Goal: Book appointment/travel/reservation

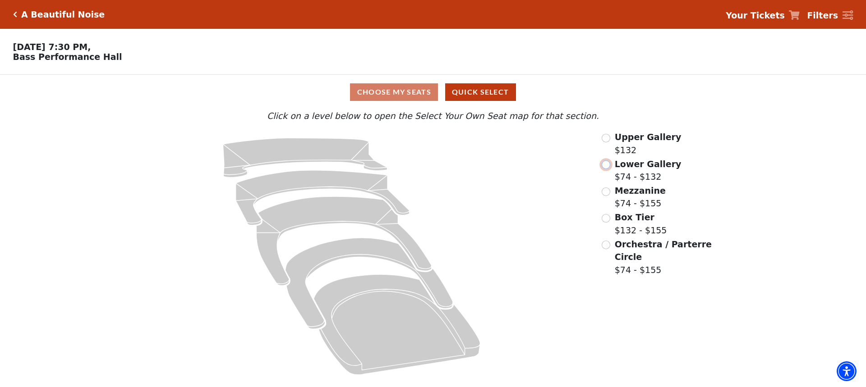
click at [604, 169] on input "Lower Gallery$74 - $132\a" at bounding box center [606, 165] width 9 height 9
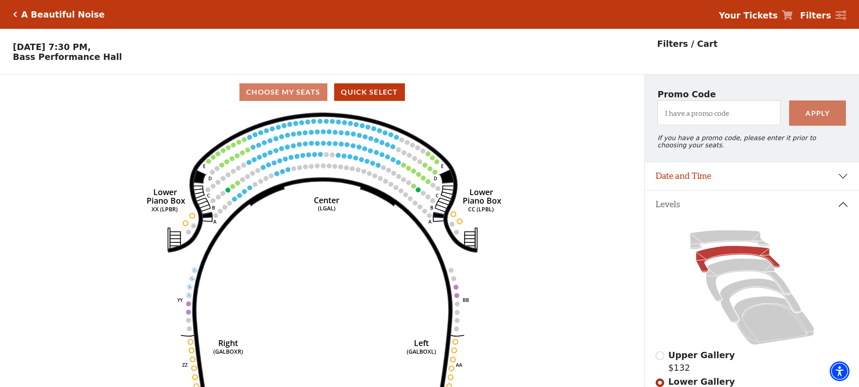
click at [247, 141] on icon "Right (GALBOXR) E D C B A E D C B A YY ZZ Left (GALBOXL) BB AA Center Lower Pia…" at bounding box center [322, 252] width 580 height 284
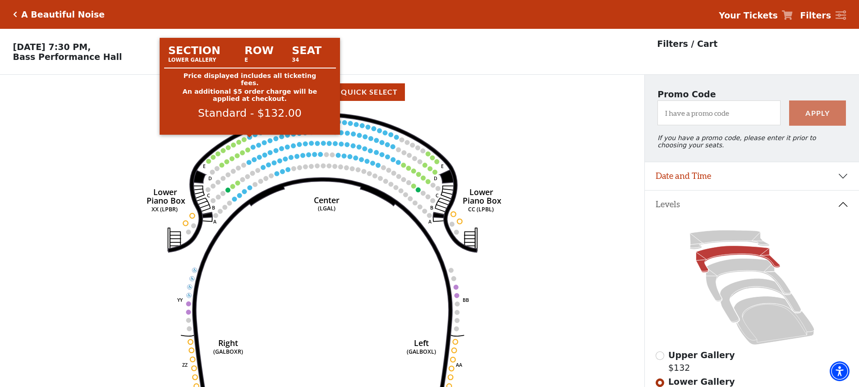
click at [251, 140] on circle at bounding box center [250, 137] width 5 height 5
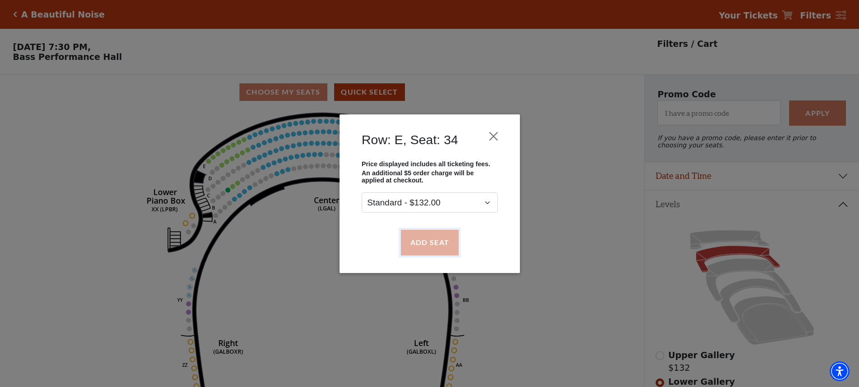
click at [457, 234] on button "Add Seat" at bounding box center [429, 242] width 58 height 25
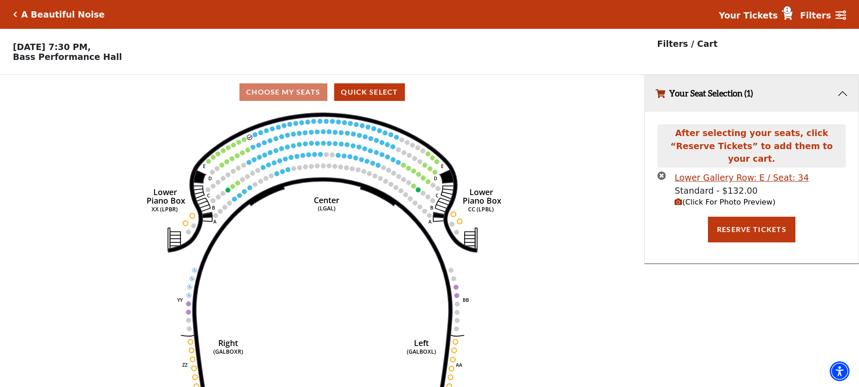
click at [257, 136] on use "Seat Selected" at bounding box center [255, 134] width 5 height 5
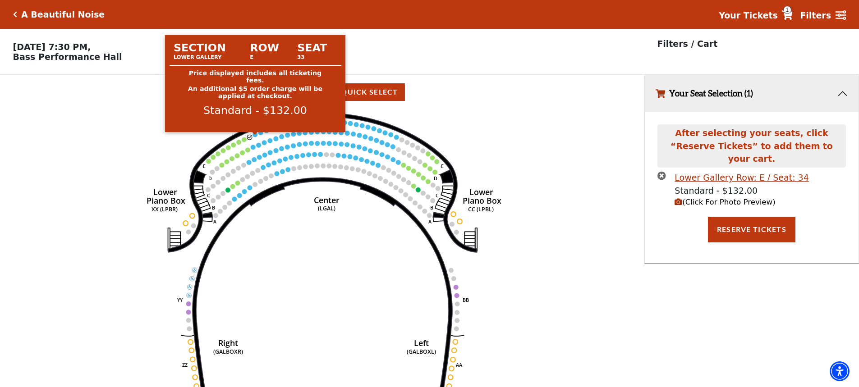
click at [256, 137] on circle at bounding box center [255, 134] width 5 height 5
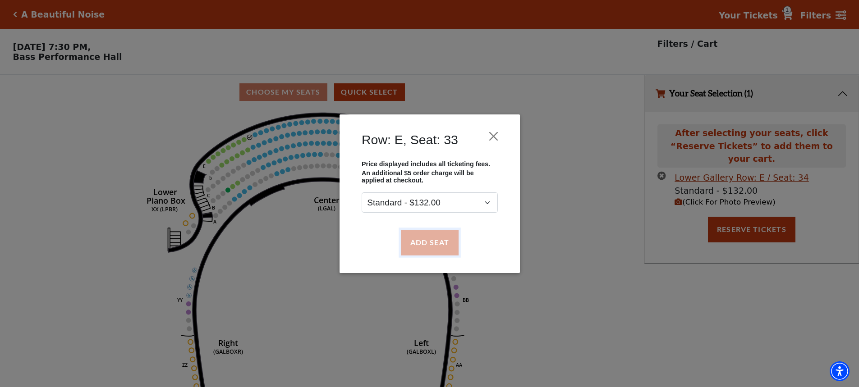
click at [445, 241] on button "Add Seat" at bounding box center [429, 242] width 58 height 25
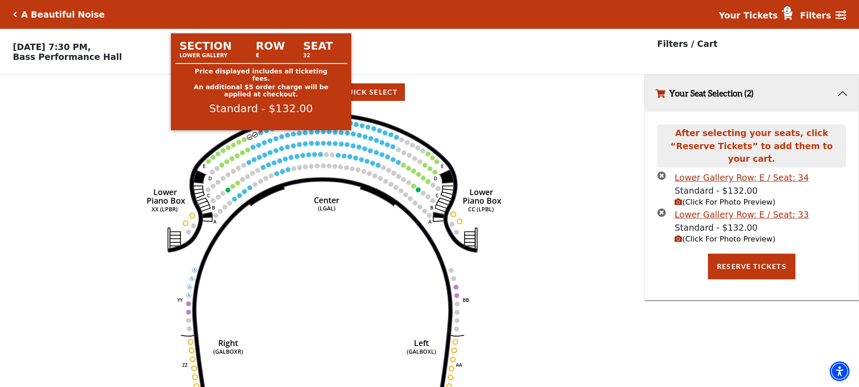
click at [256, 136] on circle at bounding box center [255, 134] width 5 height 5
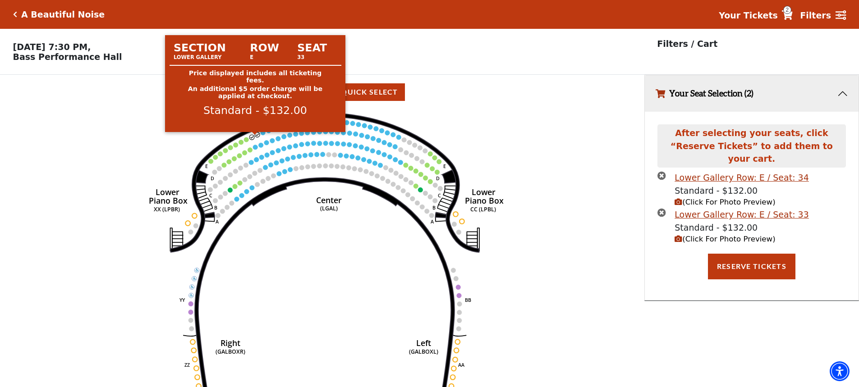
click at [258, 136] on circle at bounding box center [257, 134] width 5 height 5
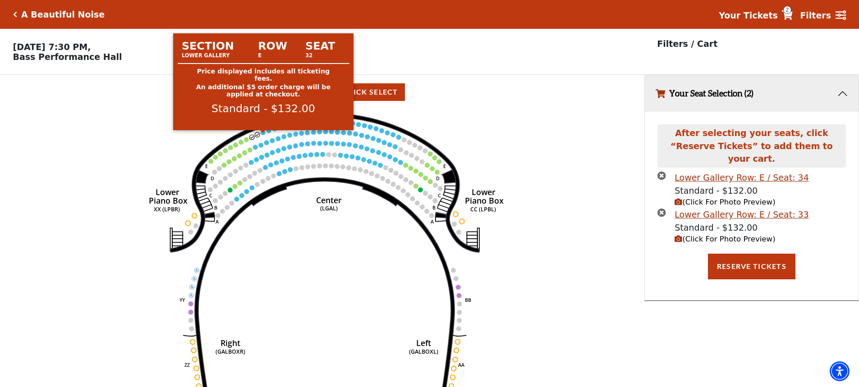
click at [264, 135] on circle at bounding box center [263, 132] width 5 height 5
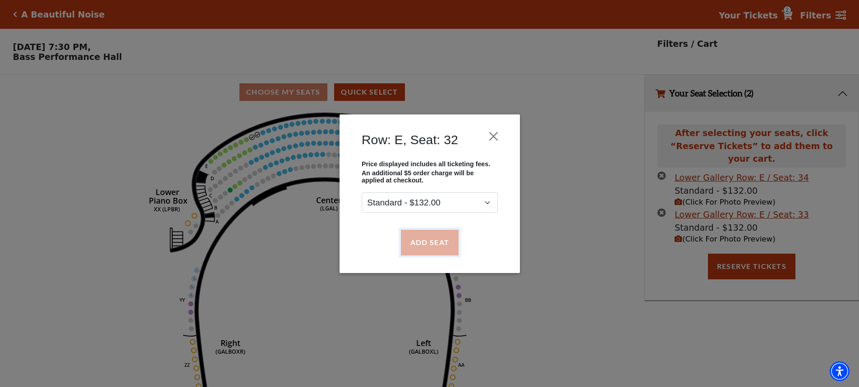
click at [430, 249] on button "Add Seat" at bounding box center [429, 242] width 58 height 25
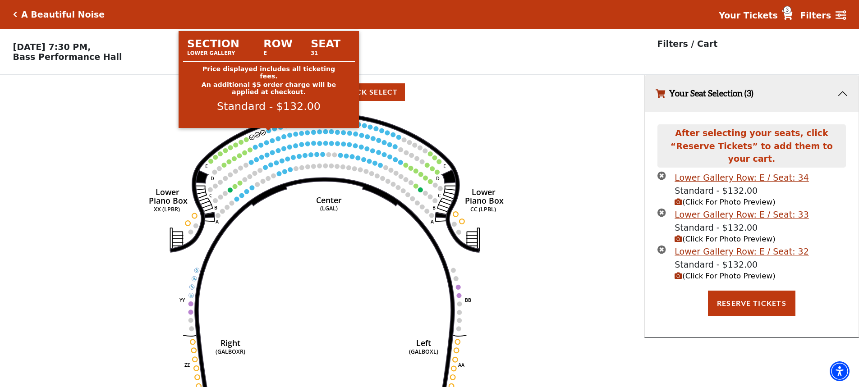
click at [270, 133] on circle at bounding box center [269, 130] width 5 height 5
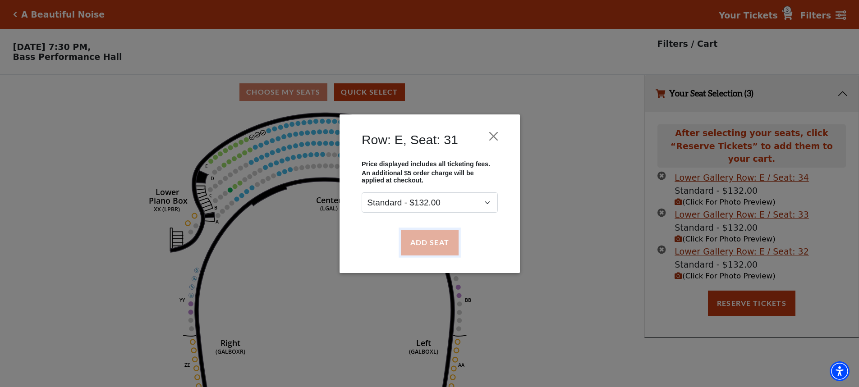
click at [437, 239] on button "Add Seat" at bounding box center [429, 242] width 58 height 25
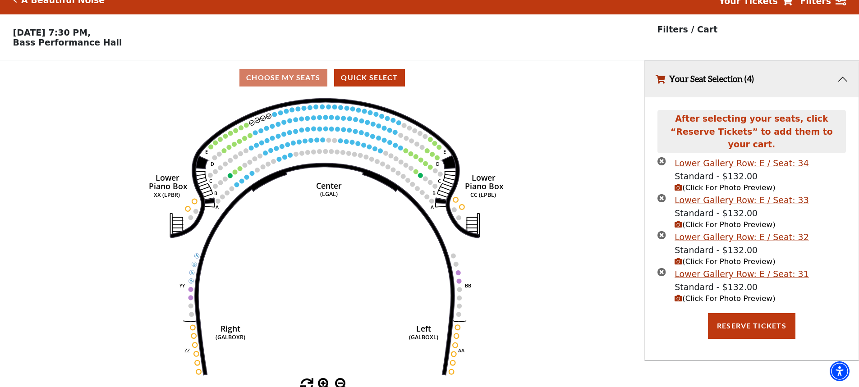
scroll to position [22, 0]
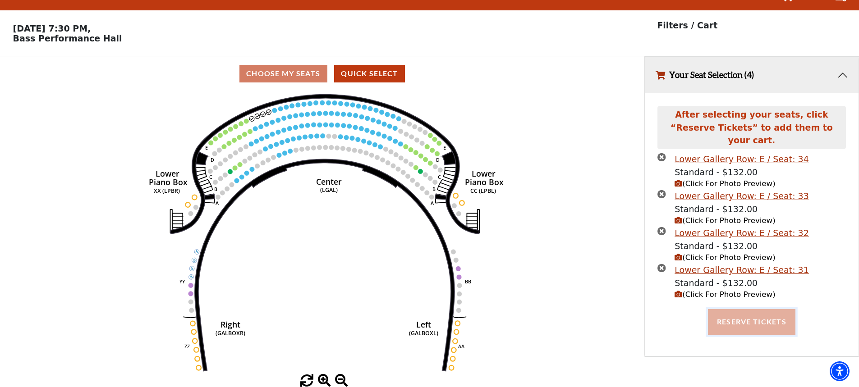
click at [715, 315] on button "Reserve Tickets" at bounding box center [751, 321] width 87 height 25
click at [716, 309] on div "Reserve Tickets" at bounding box center [751, 321] width 201 height 25
click at [716, 309] on div "Reserving Seats ..." at bounding box center [751, 321] width 201 height 25
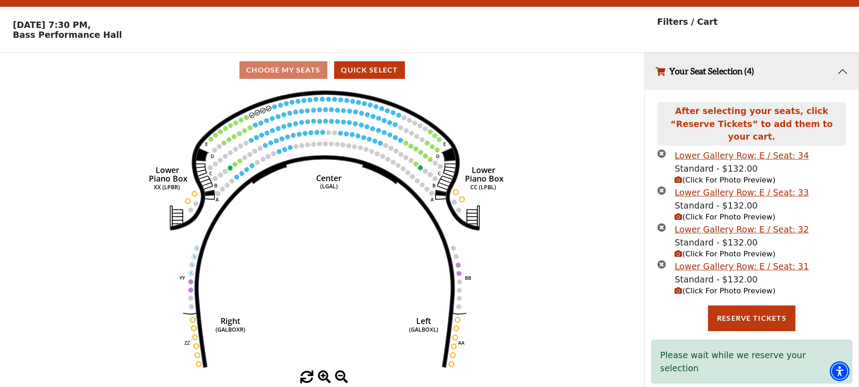
click at [688, 80] on button "Your Seat Selection (4)" at bounding box center [752, 71] width 214 height 37
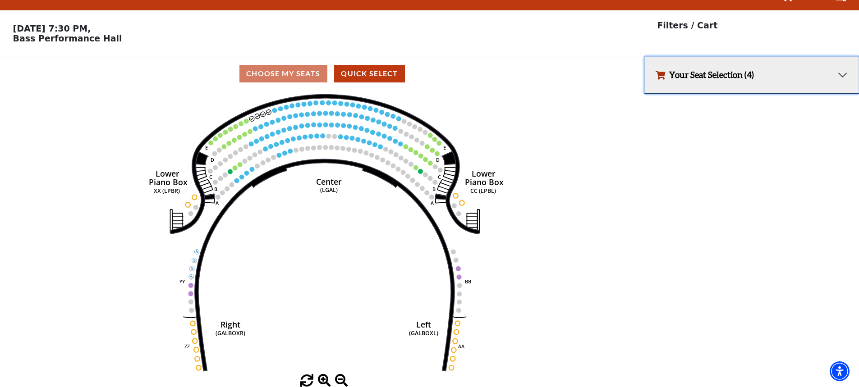
click at [688, 79] on button "Your Seat Selection (4)" at bounding box center [752, 75] width 214 height 37
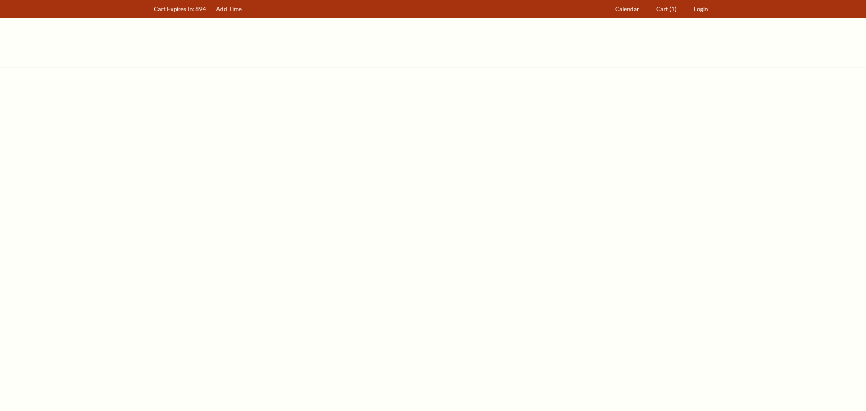
click at [699, 80] on body "Cart Expires In: 894 894 Add Time Calendar Cart (1) Login" at bounding box center [433, 205] width 866 height 411
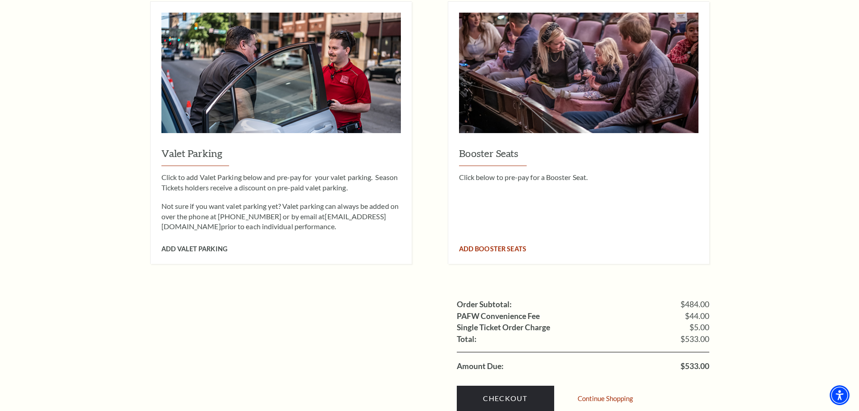
scroll to position [650, 0]
